Goal: Task Accomplishment & Management: Complete application form

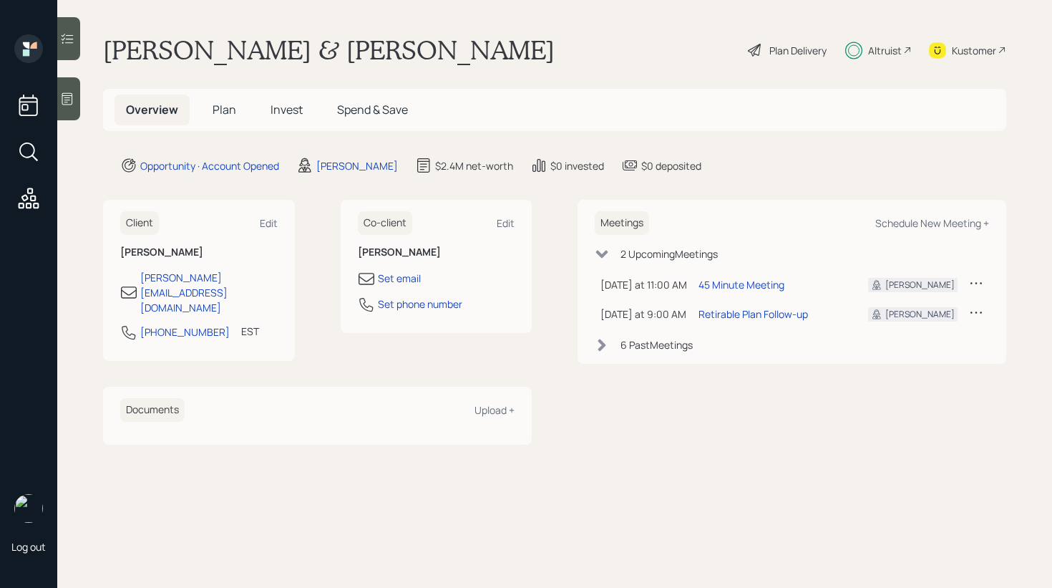
click at [69, 107] on div at bounding box center [68, 98] width 23 height 43
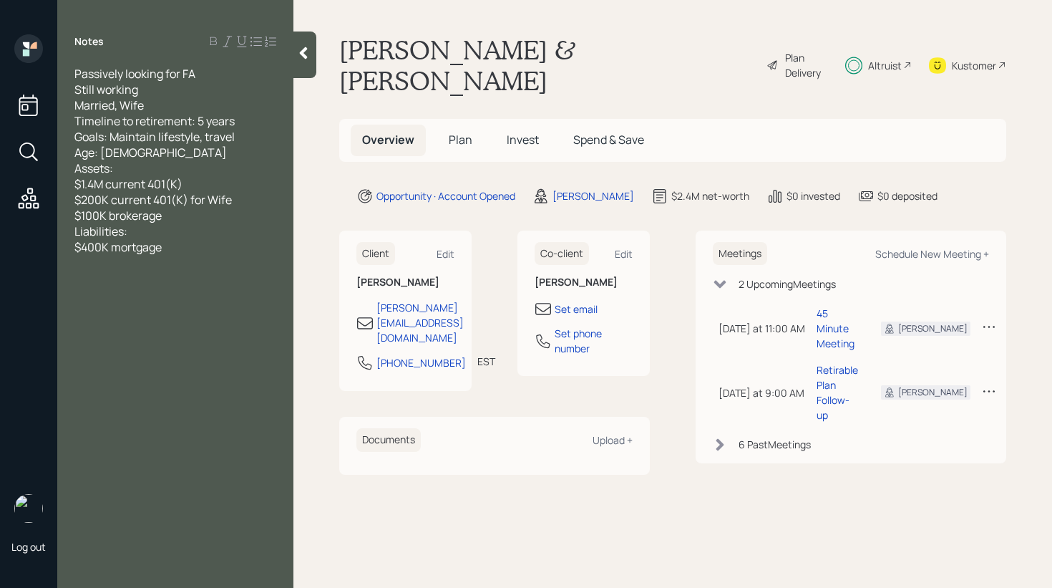
click at [295, 59] on div at bounding box center [304, 54] width 23 height 47
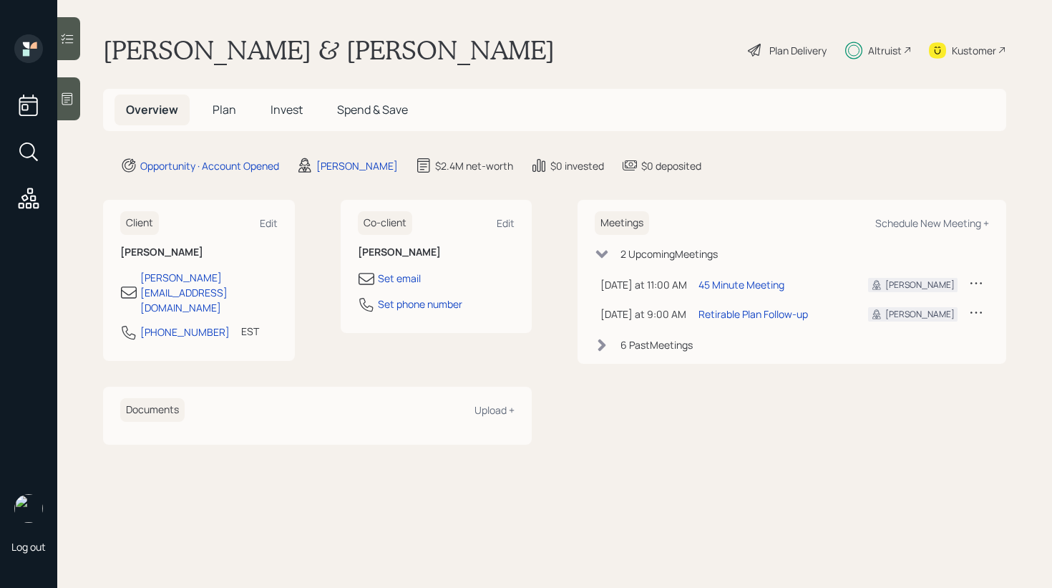
click at [273, 106] on span "Invest" at bounding box center [287, 110] width 32 height 16
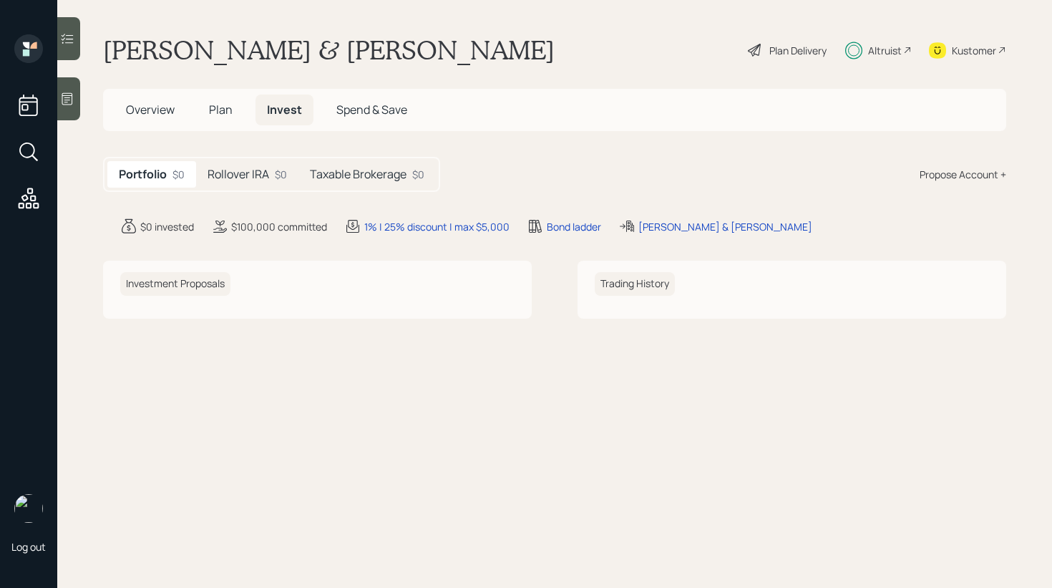
click at [249, 179] on h5 "Rollover IRA" at bounding box center [239, 174] width 62 height 14
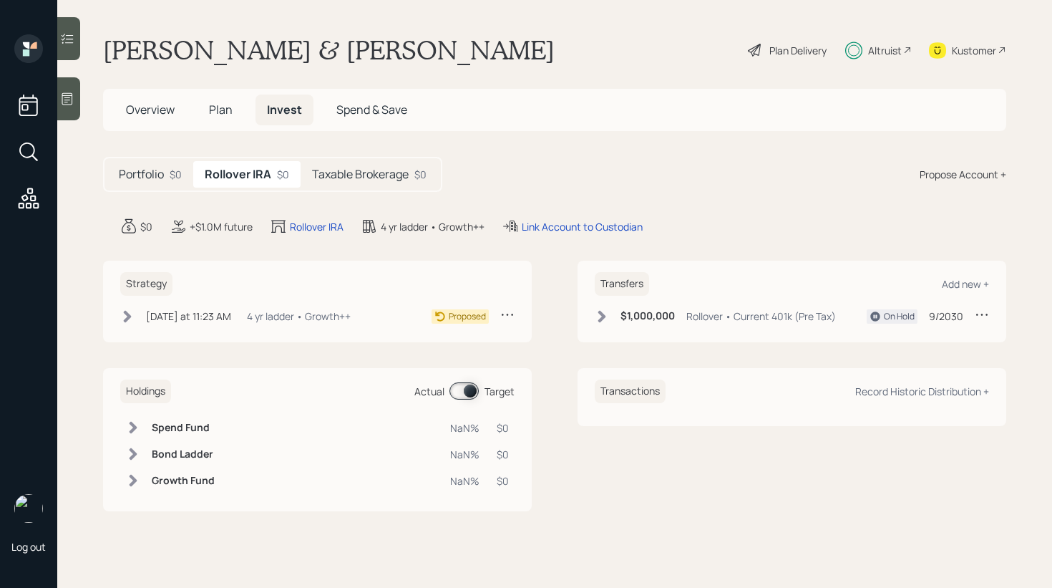
click at [364, 173] on h5 "Taxable Brokerage" at bounding box center [360, 174] width 97 height 14
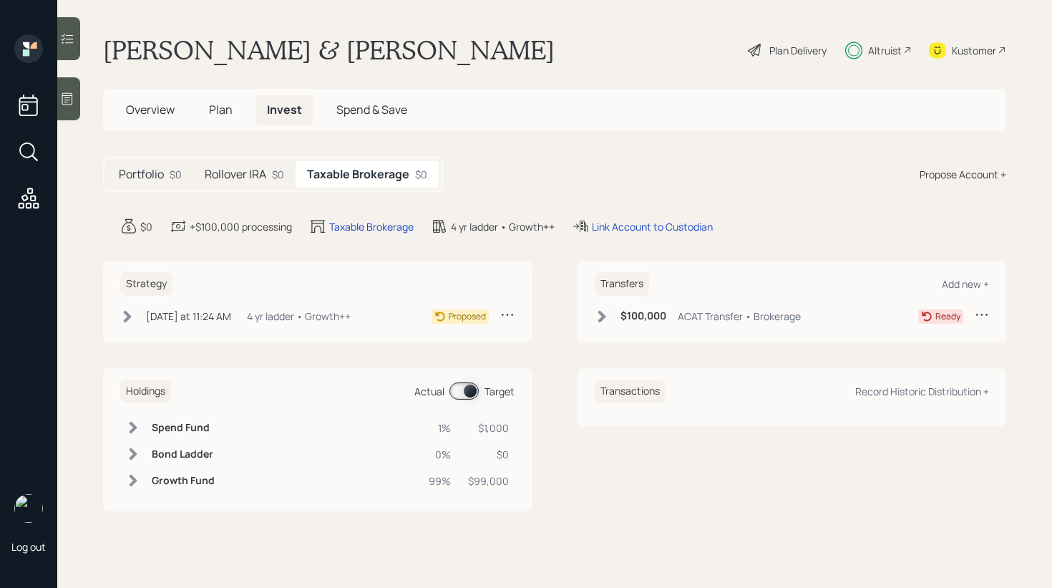
click at [250, 173] on h5 "Rollover IRA" at bounding box center [236, 174] width 62 height 14
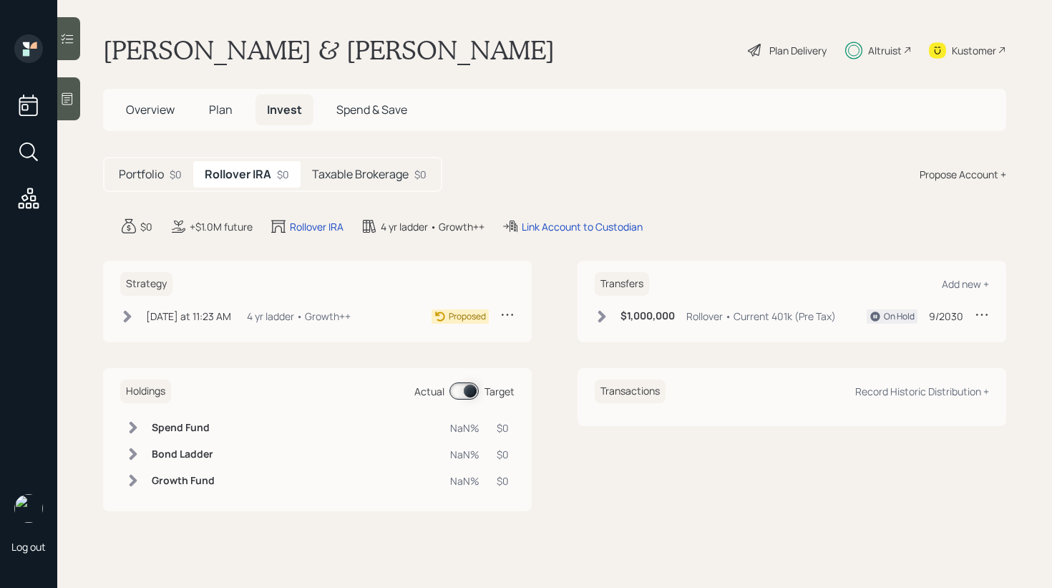
click at [351, 194] on main "Greg & Jennifer Grant Plan Delivery Altruist Kustomer Overview Plan Invest Spen…" at bounding box center [554, 294] width 995 height 588
click at [362, 172] on h5 "Taxable Brokerage" at bounding box center [360, 174] width 97 height 14
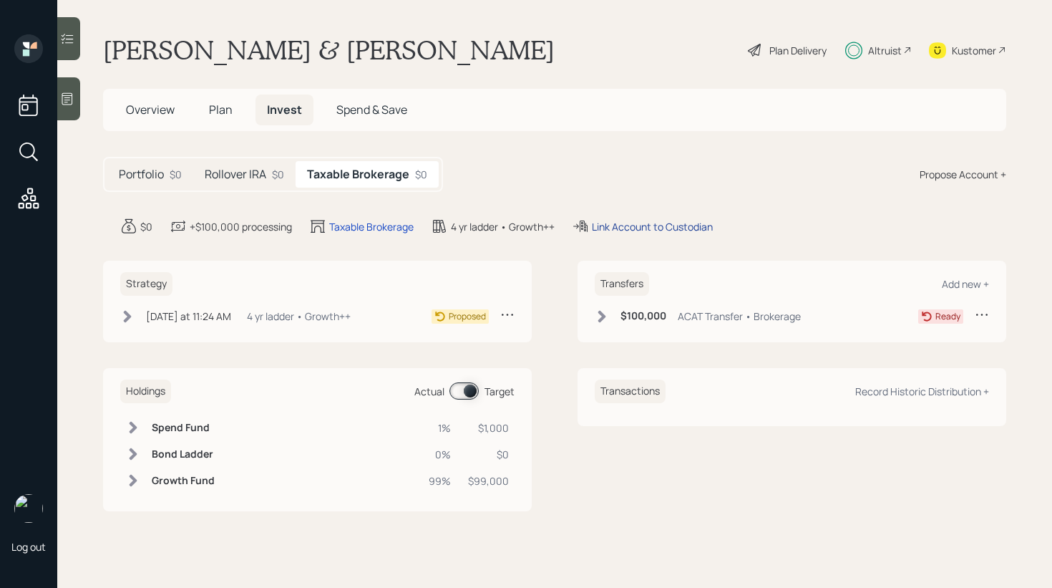
click at [637, 225] on div "Link Account to Custodian" at bounding box center [652, 226] width 121 height 15
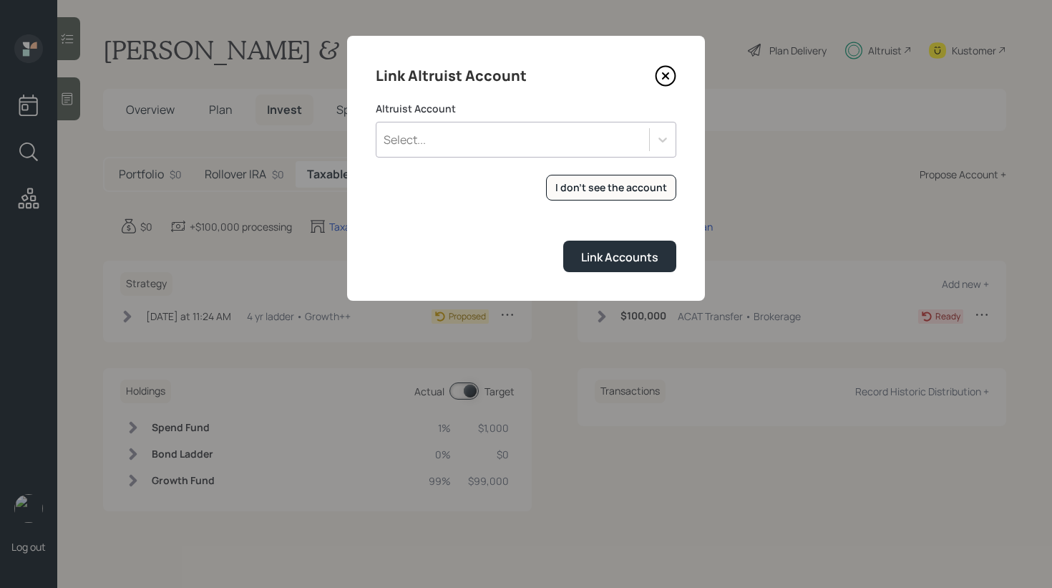
click at [496, 144] on div "Select..." at bounding box center [512, 139] width 273 height 24
click at [527, 150] on div "Select..." at bounding box center [512, 139] width 273 height 24
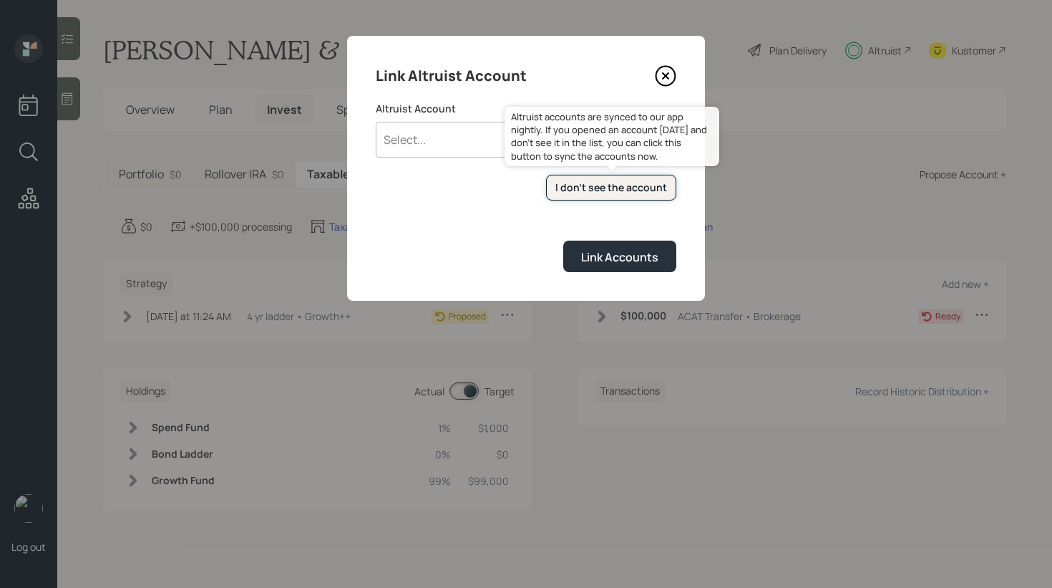
click at [594, 180] on div "I don't see the account" at bounding box center [611, 187] width 112 height 14
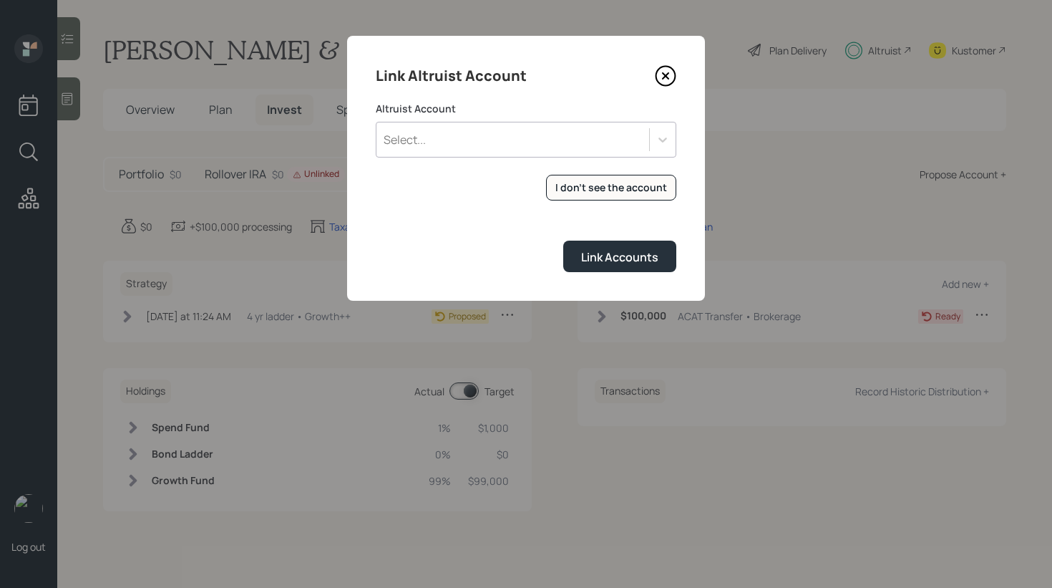
click at [641, 150] on div "Select..." at bounding box center [512, 139] width 273 height 24
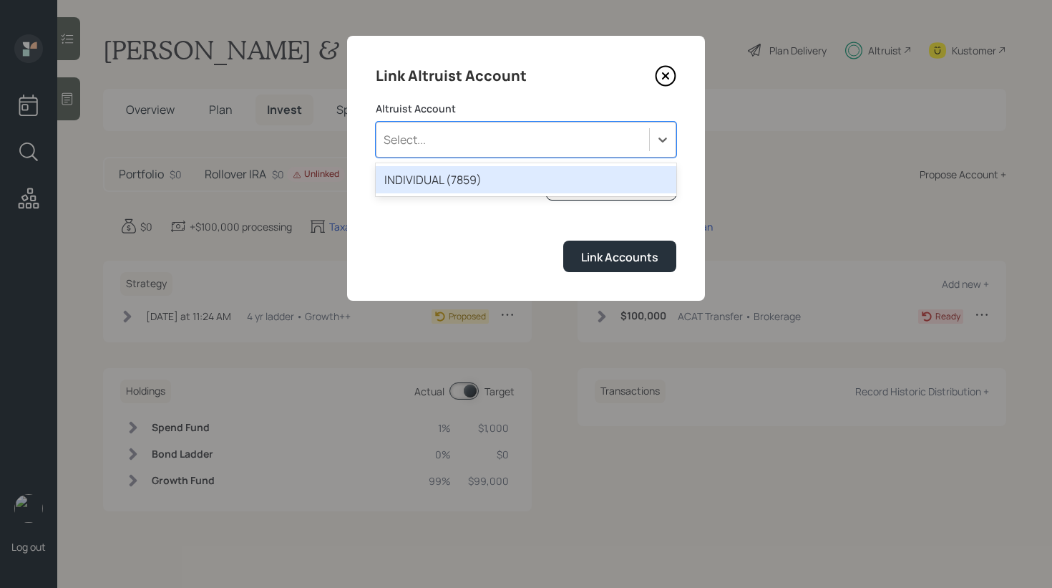
click at [578, 177] on div "INDIVIDUAL (7859)" at bounding box center [526, 179] width 301 height 27
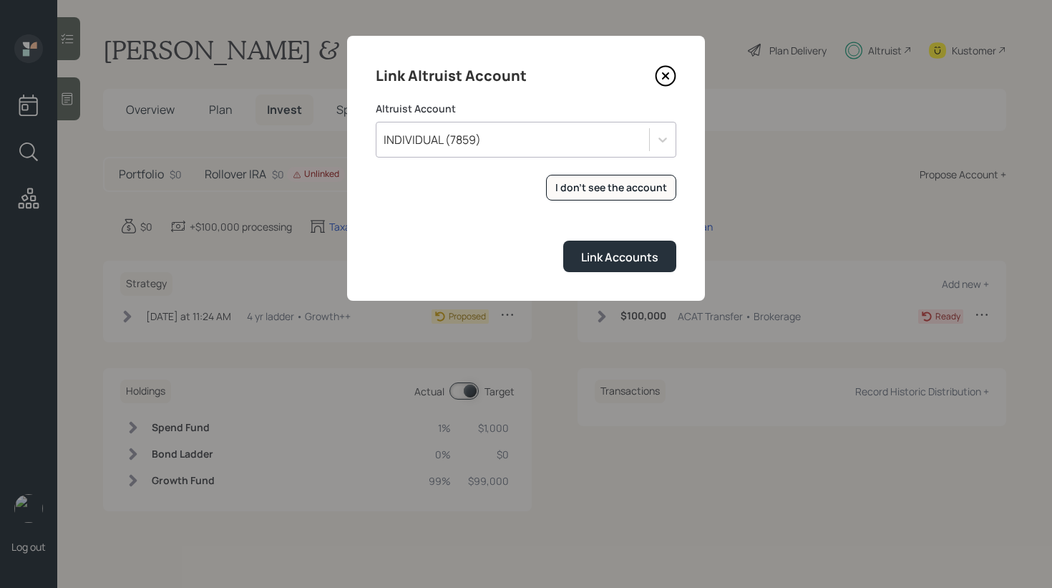
click at [657, 72] on icon at bounding box center [665, 76] width 19 height 19
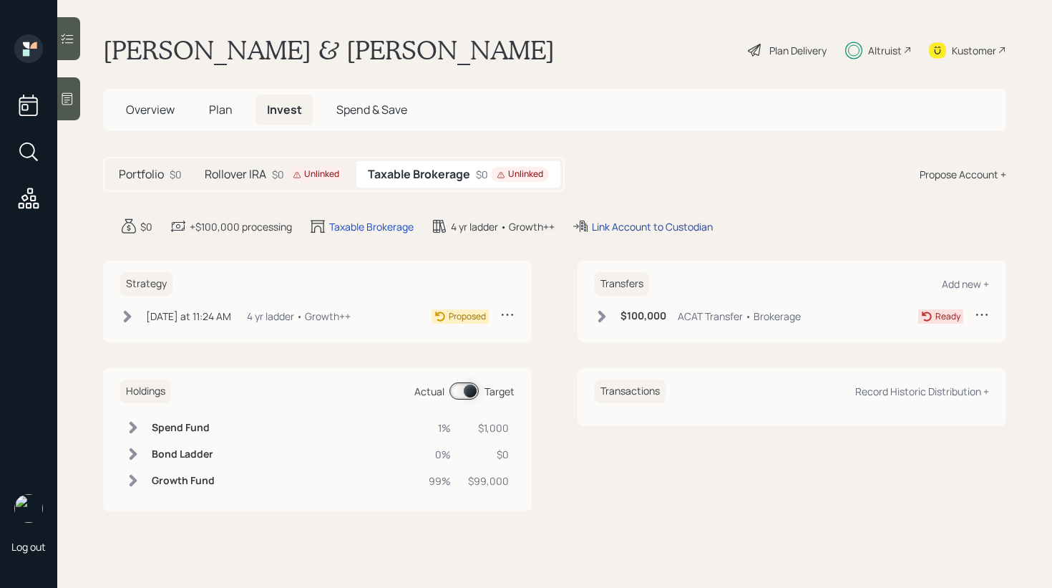
click at [632, 223] on div "Link Account to Custodian" at bounding box center [652, 226] width 121 height 15
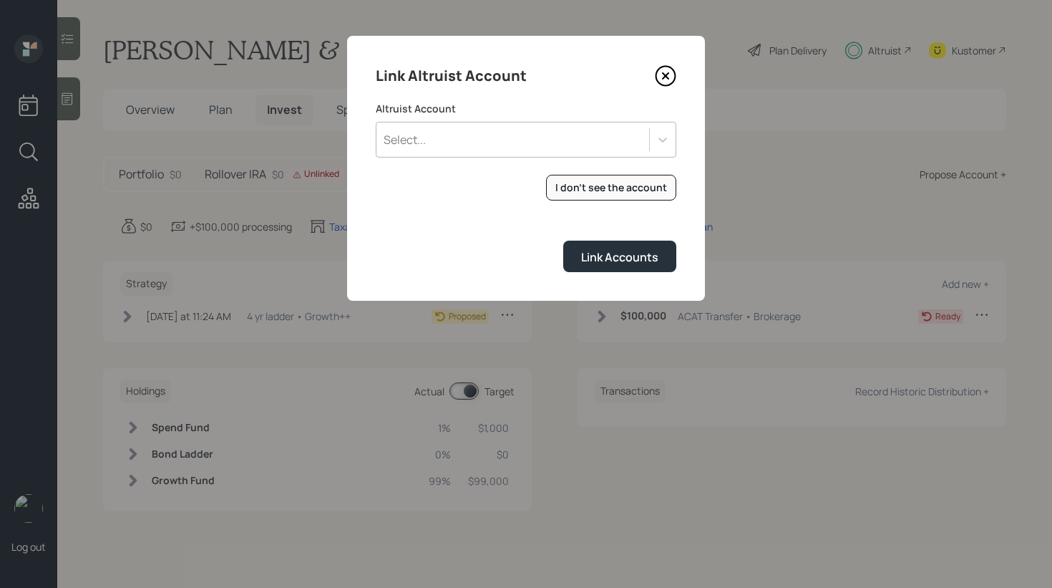
click at [602, 149] on div "Select..." at bounding box center [512, 139] width 273 height 24
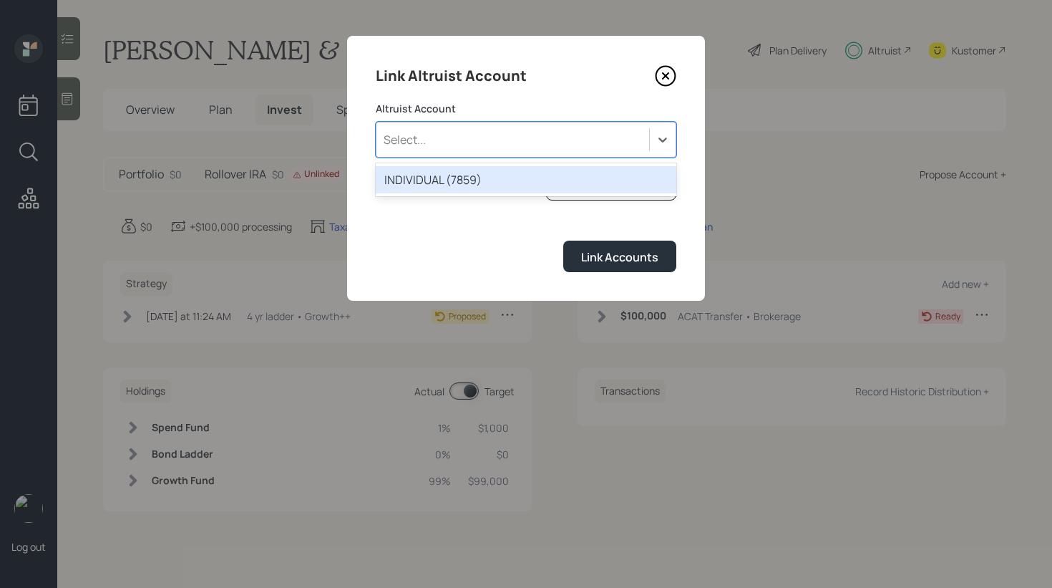
click at [545, 179] on div "INDIVIDUAL (7859)" at bounding box center [526, 179] width 301 height 27
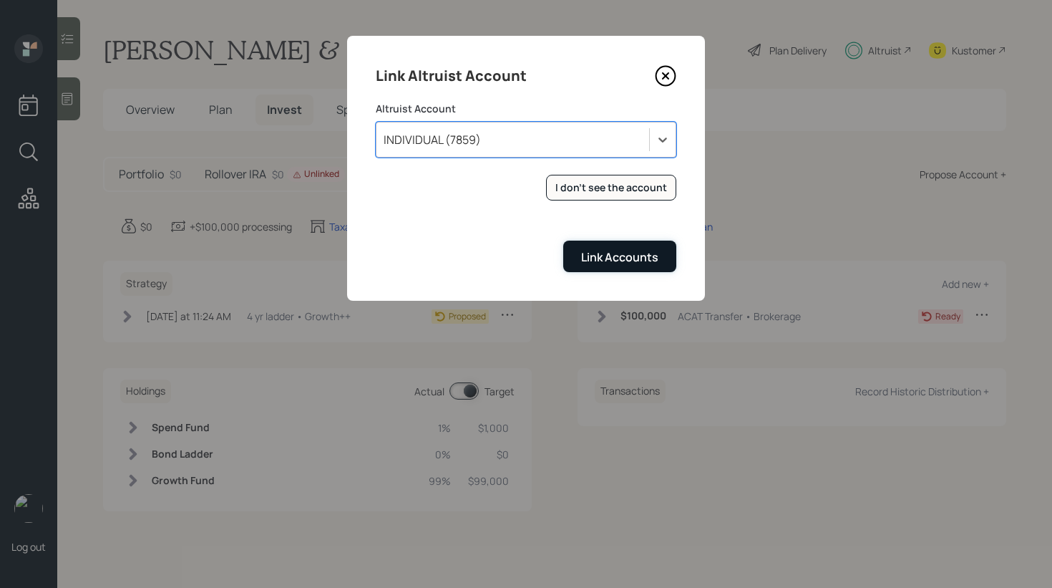
click at [632, 261] on div "Link Accounts" at bounding box center [619, 257] width 77 height 16
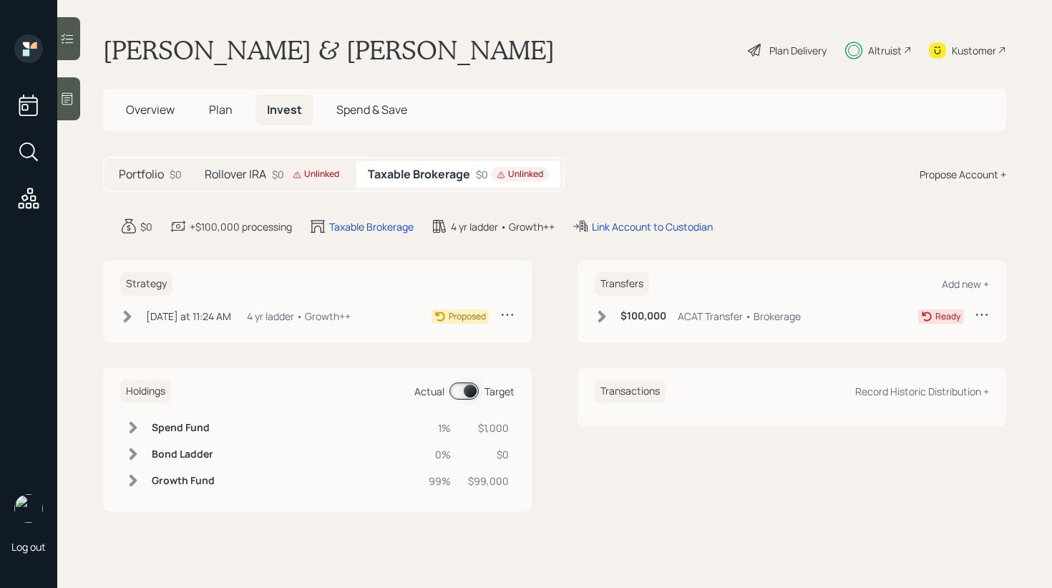
click at [598, 309] on icon at bounding box center [602, 316] width 14 height 14
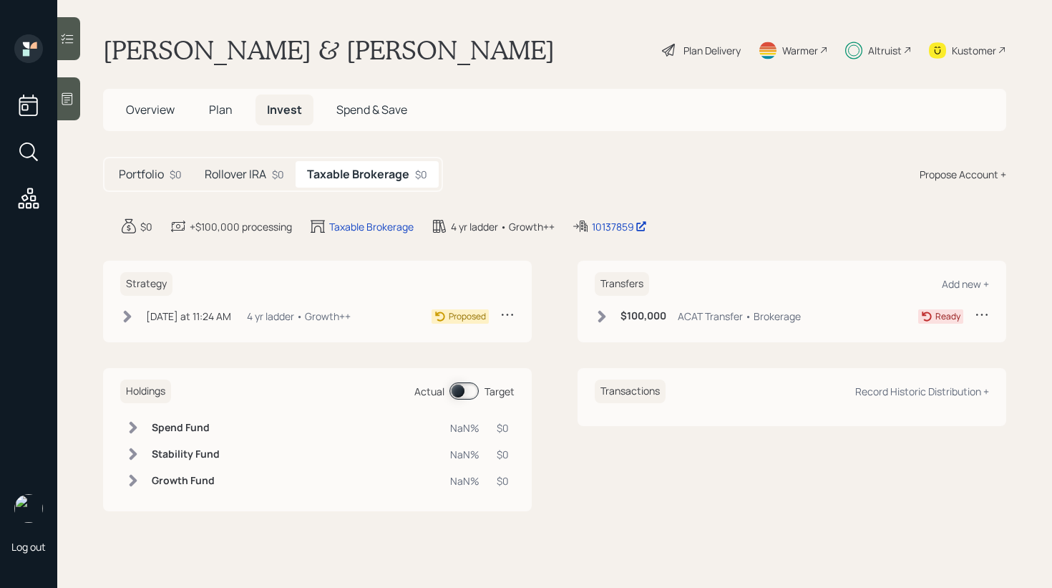
click at [271, 179] on div "Rollover IRA $0" at bounding box center [244, 174] width 102 height 26
